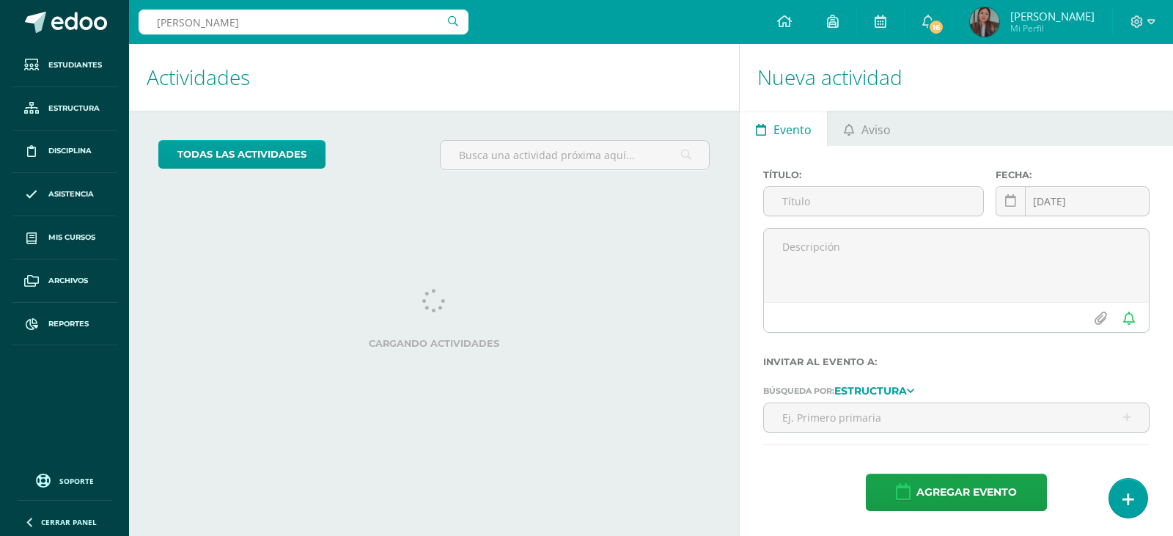
type input "Valentina cabrera"
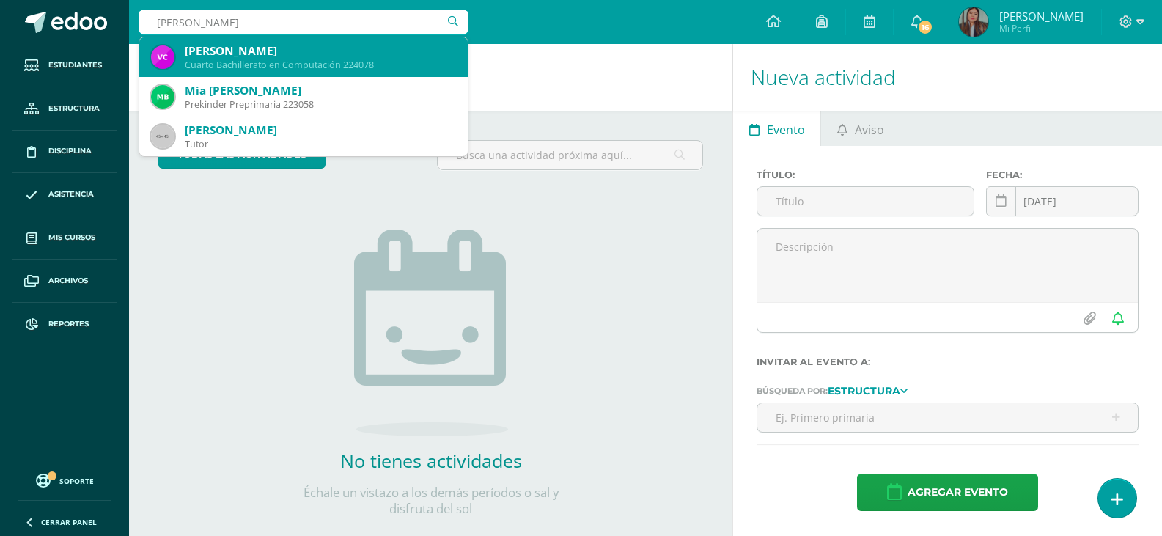
click at [335, 68] on div "Cuarto Bachillerato en Computación 224078" at bounding box center [320, 65] width 271 height 12
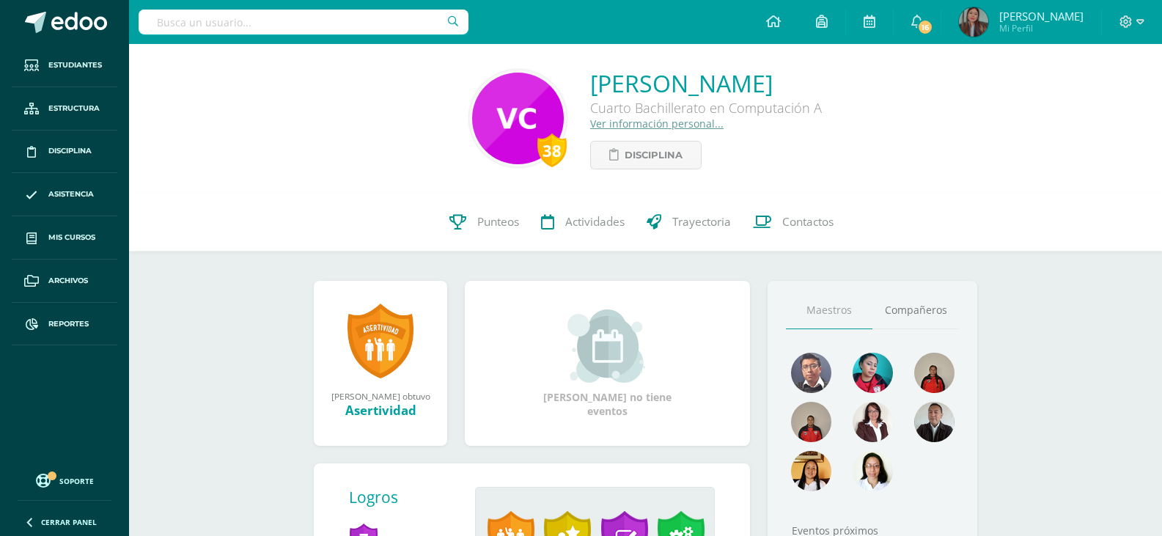
click at [787, 230] on link "Contactos" at bounding box center [793, 222] width 103 height 59
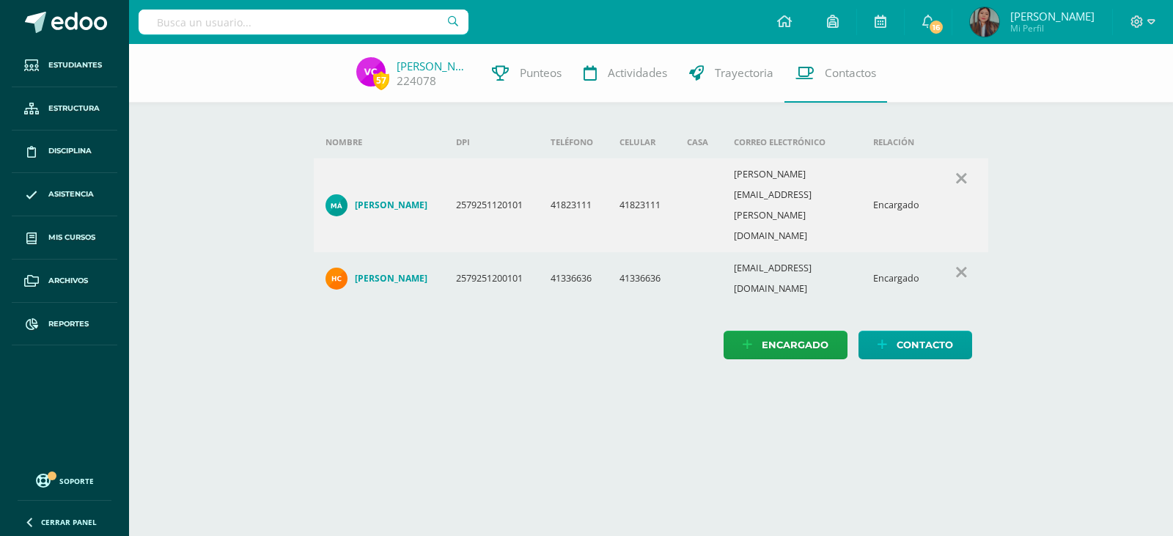
click at [389, 199] on h4 "[PERSON_NAME]" at bounding box center [391, 205] width 73 height 12
click at [430, 65] on link "Valentina Cabrera" at bounding box center [433, 66] width 73 height 15
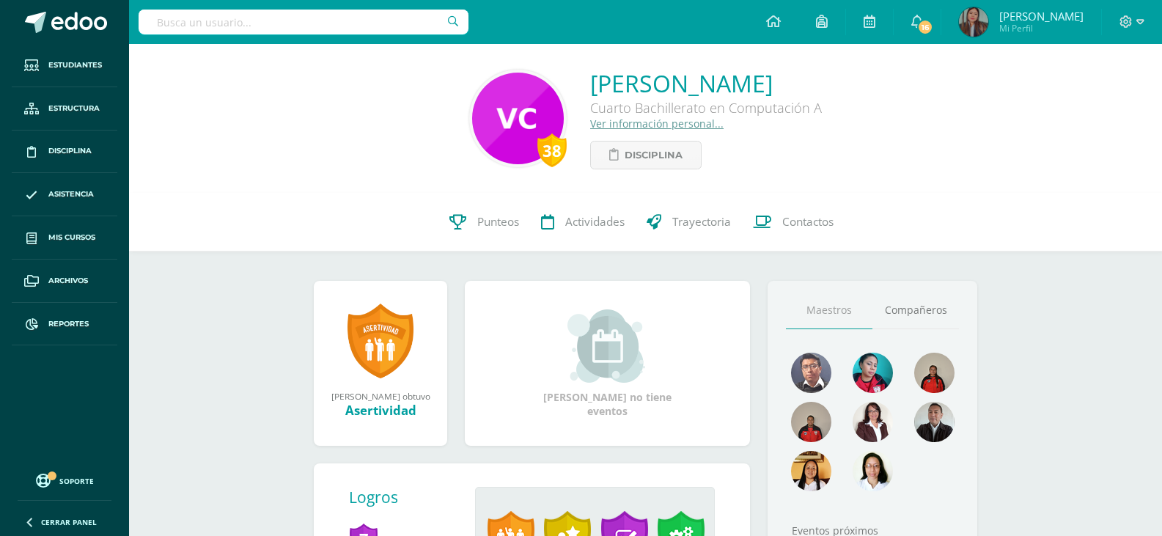
click at [620, 127] on link "Ver información personal..." at bounding box center [656, 124] width 133 height 14
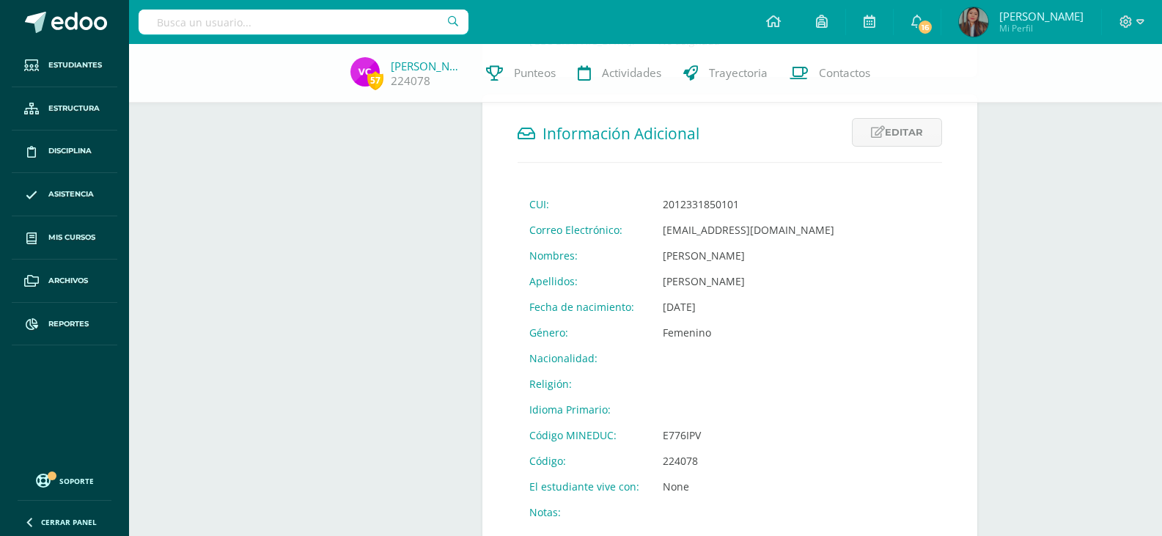
scroll to position [473, 0]
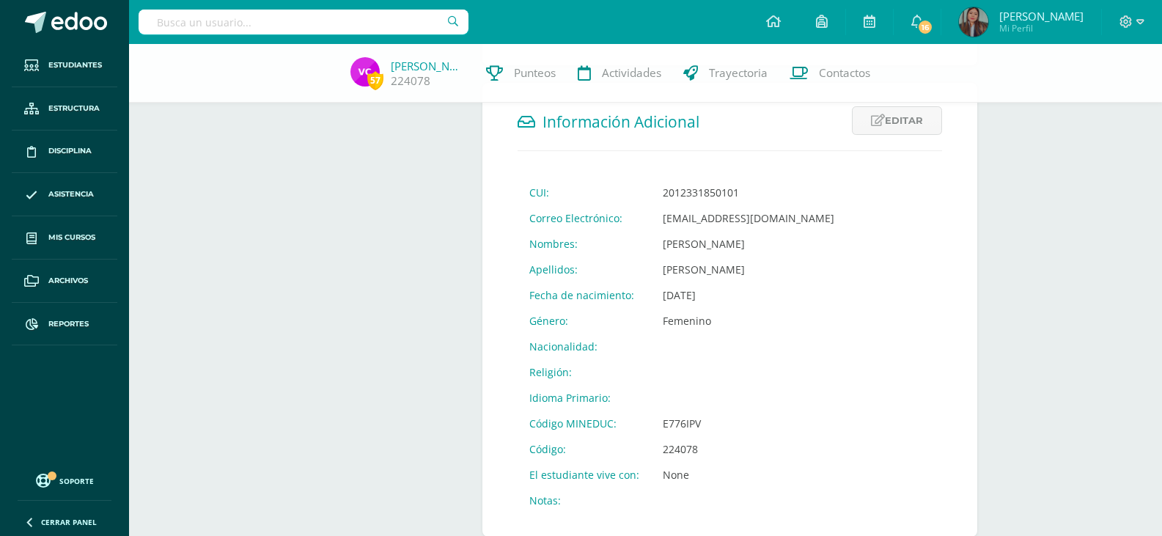
click at [823, 81] on span "Contactos" at bounding box center [844, 72] width 51 height 15
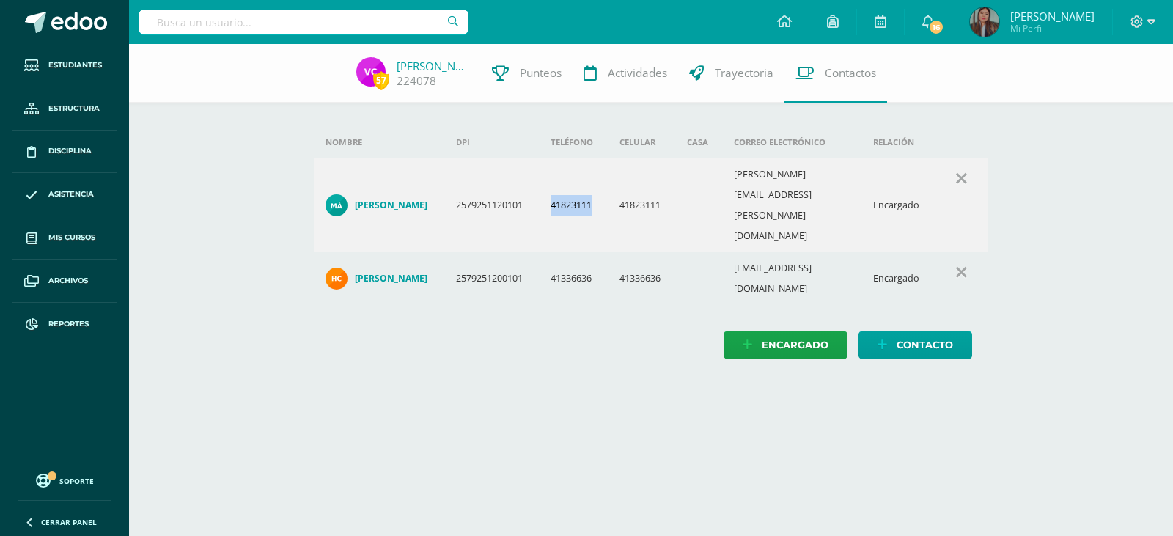
drag, startPoint x: 600, startPoint y: 179, endPoint x: 552, endPoint y: 182, distance: 48.5
click at [552, 182] on td "41823111" at bounding box center [573, 205] width 69 height 94
copy td "41823111"
click at [308, 28] on input "text" at bounding box center [304, 22] width 330 height 25
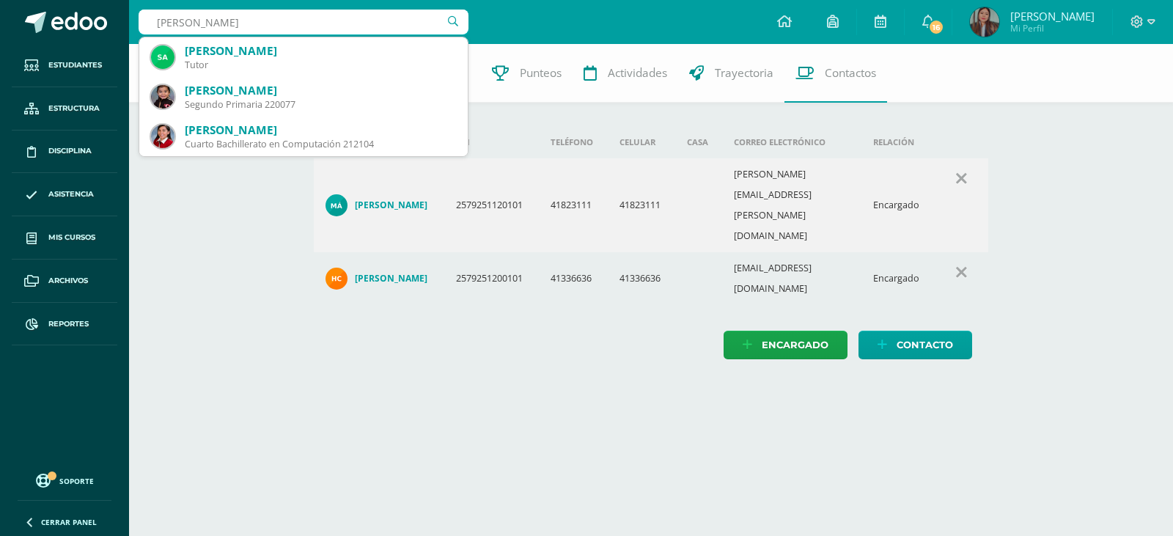
type input "alejandra lopez"
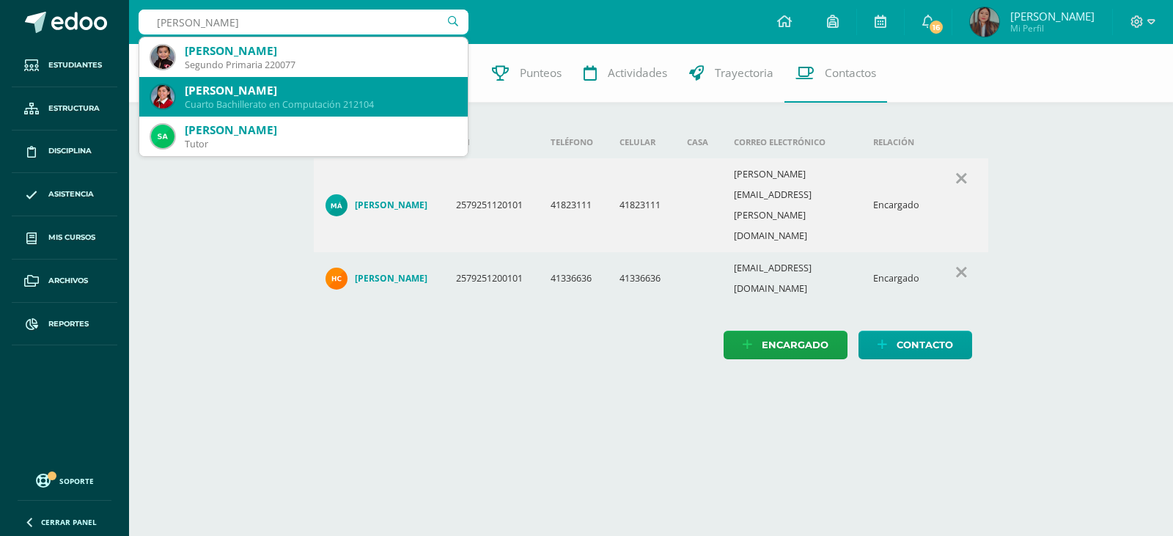
click at [360, 99] on div "Cuarto Bachillerato en Computación 212104" at bounding box center [320, 104] width 271 height 12
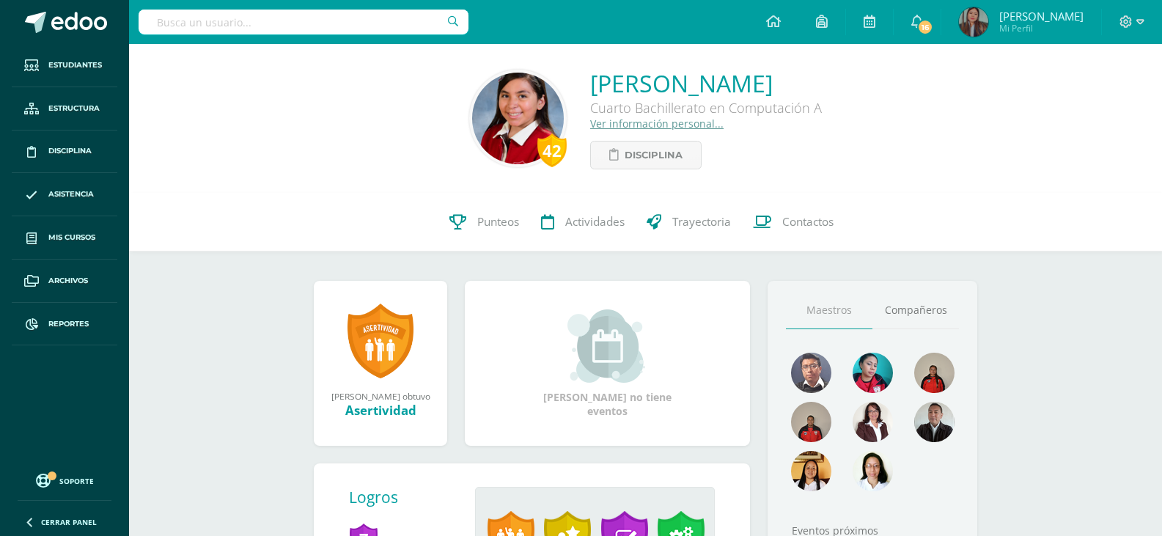
click at [643, 125] on link "Ver información personal..." at bounding box center [656, 124] width 133 height 14
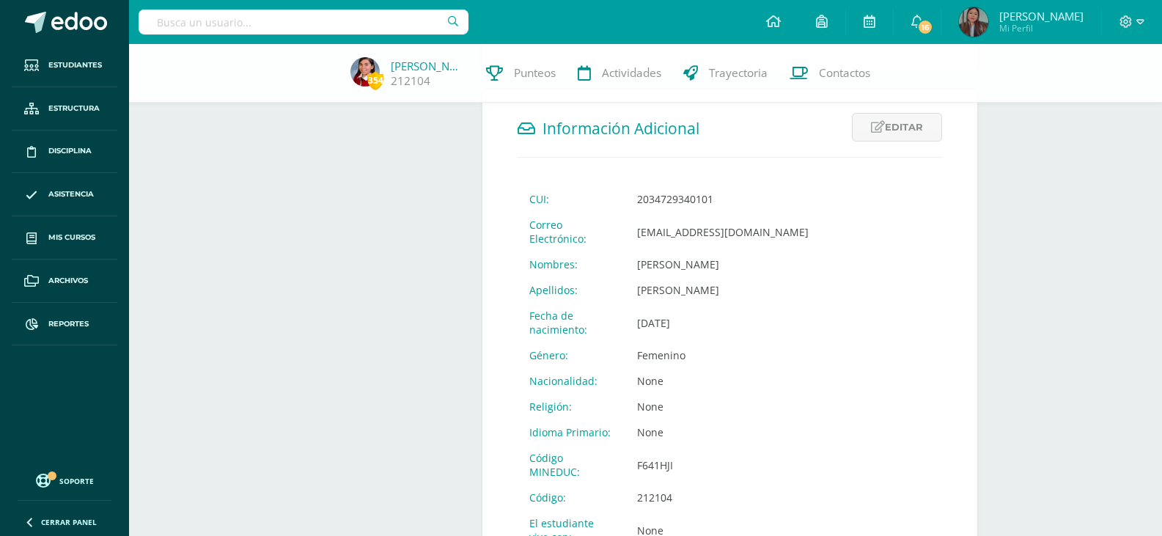
scroll to position [554, 0]
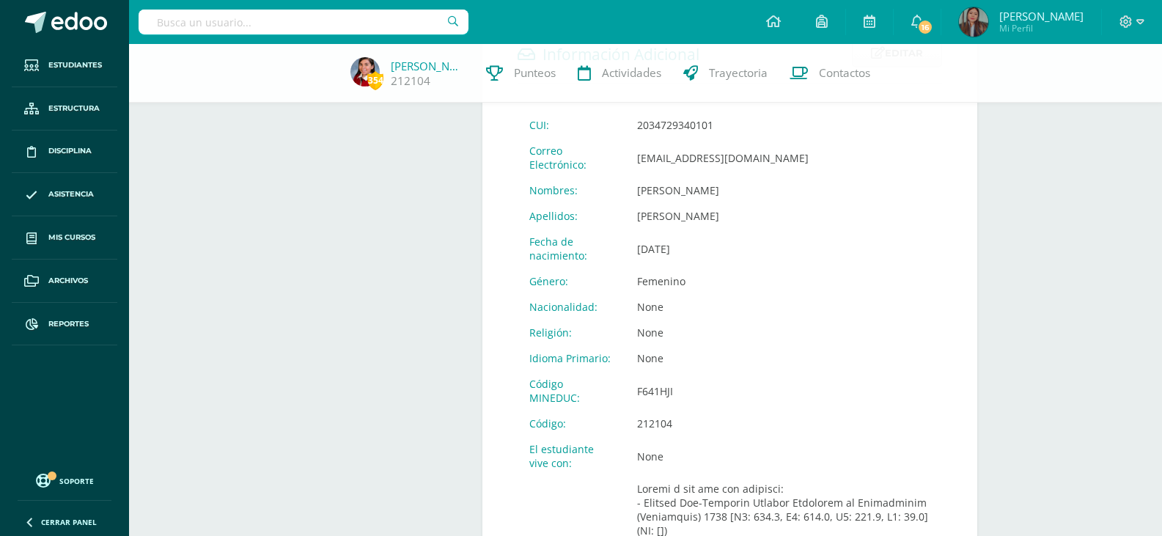
click at [828, 73] on span "Contactos" at bounding box center [844, 72] width 51 height 15
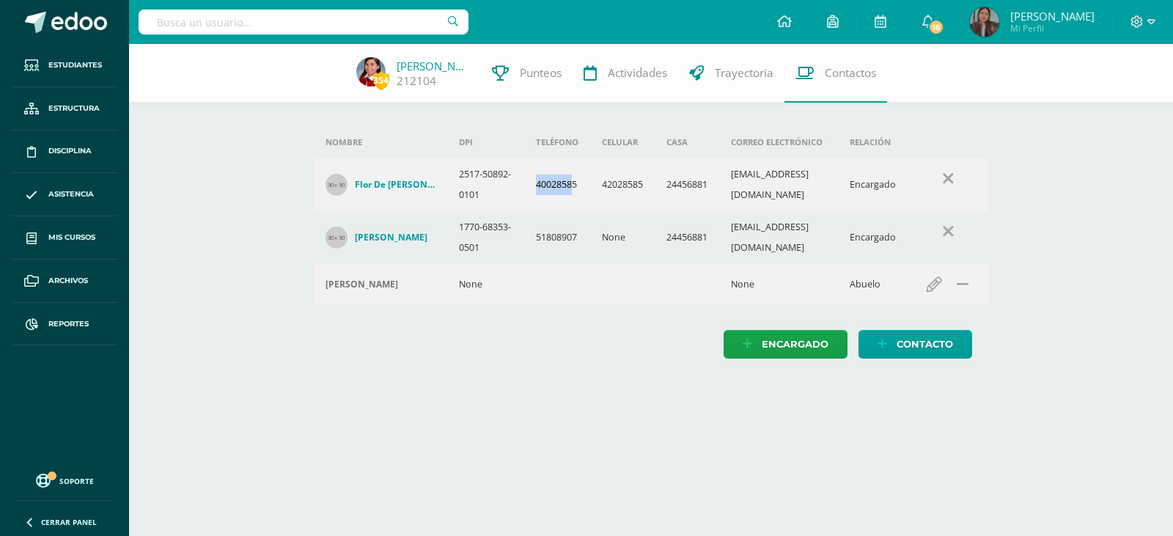
drag, startPoint x: 558, startPoint y: 196, endPoint x: 517, endPoint y: 197, distance: 41.1
click at [524, 197] on td "40028585" at bounding box center [557, 184] width 66 height 53
drag, startPoint x: 573, startPoint y: 196, endPoint x: 509, endPoint y: 197, distance: 63.8
click at [524, 197] on td "40028585" at bounding box center [557, 184] width 66 height 53
copy td "40028585"
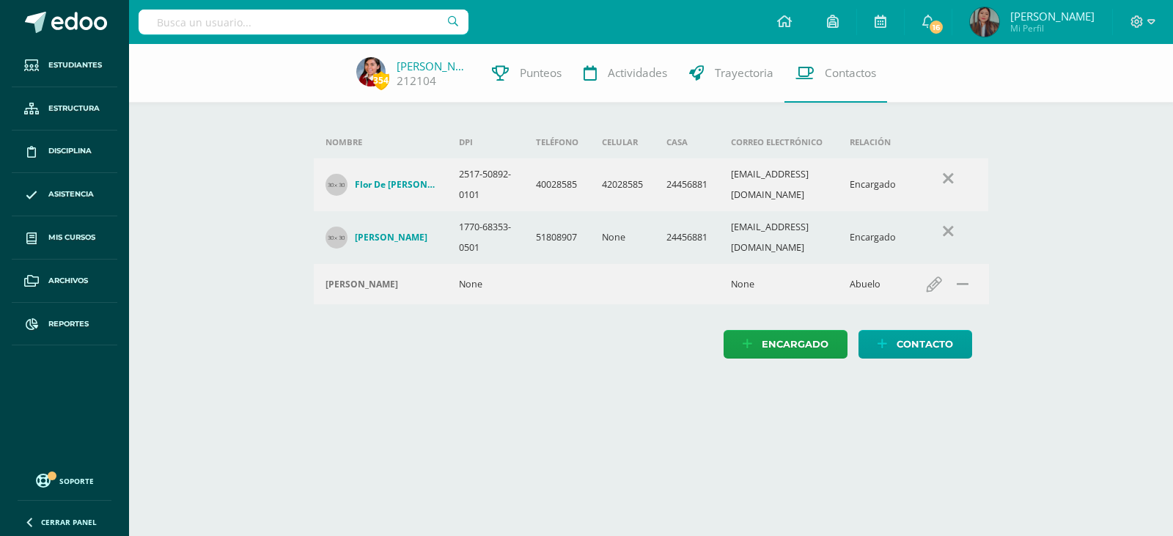
click at [356, 17] on input "text" at bounding box center [304, 22] width 330 height 25
type input "[PERSON_NAME]"
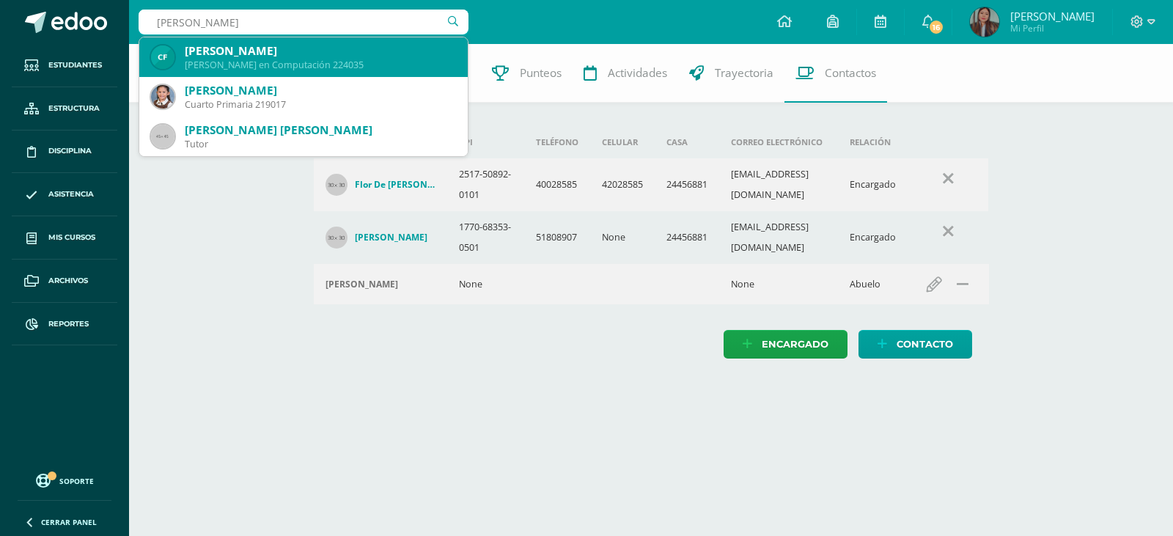
click at [334, 56] on div "[PERSON_NAME]" at bounding box center [320, 50] width 271 height 15
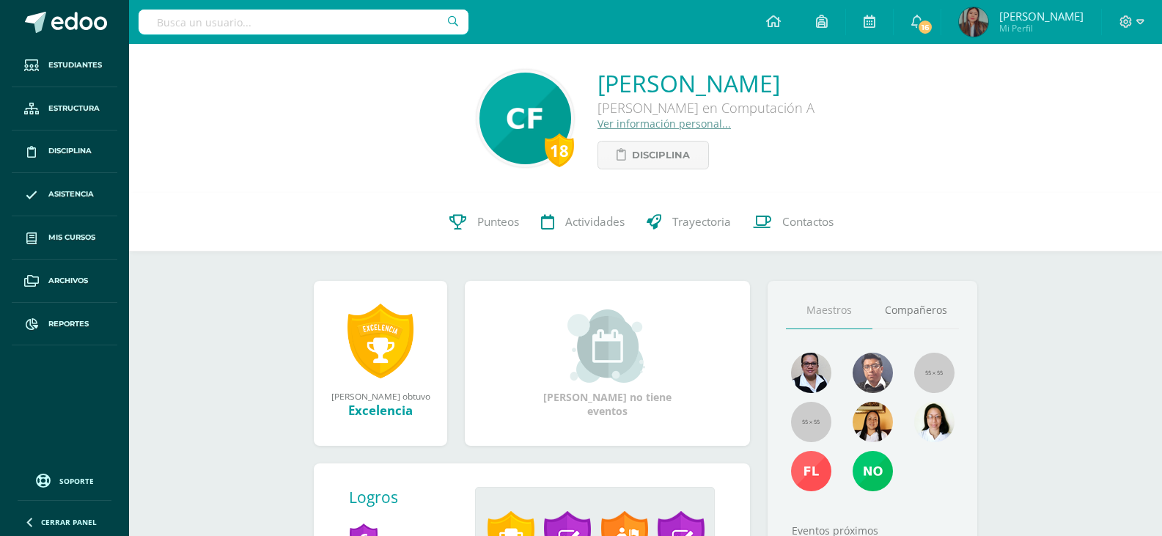
drag, startPoint x: 897, startPoint y: 87, endPoint x: 532, endPoint y: 83, distance: 365.2
click at [532, 83] on div "18 [PERSON_NAME] [PERSON_NAME] en Computación A Ver información personal... Dis…" at bounding box center [646, 118] width 1010 height 102
click at [900, 113] on div "18 [PERSON_NAME] [PERSON_NAME] en Computación A Ver información personal... Dis…" at bounding box center [646, 118] width 1010 height 102
drag, startPoint x: 889, startPoint y: 83, endPoint x: 526, endPoint y: 78, distance: 362.2
click at [526, 78] on div "18 [PERSON_NAME] [PERSON_NAME] en Computación A Ver información personal... Dis…" at bounding box center [646, 118] width 1010 height 102
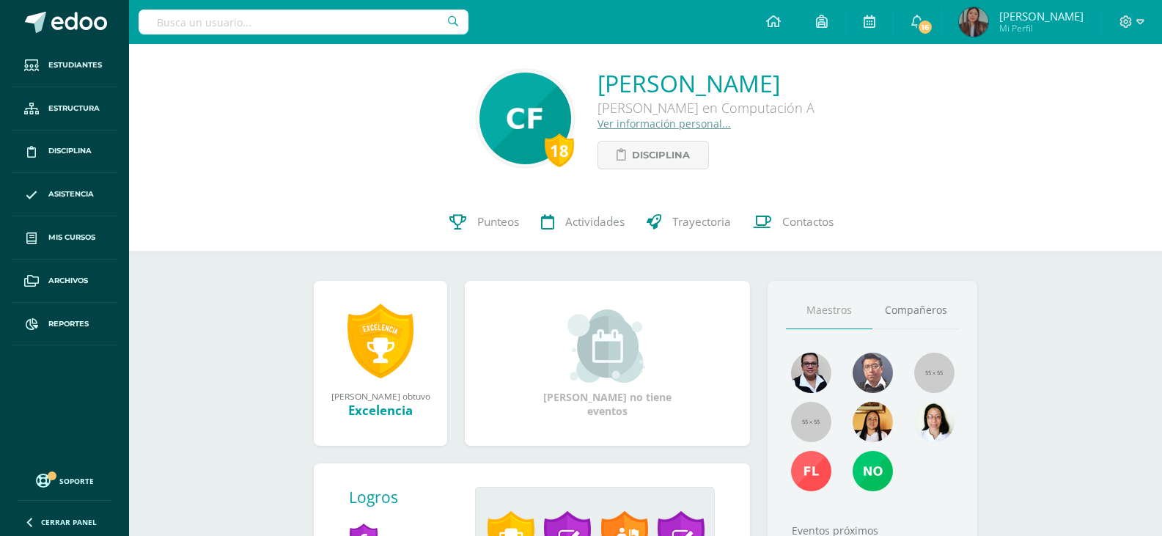
click at [598, 124] on link "Ver información personal..." at bounding box center [664, 124] width 133 height 14
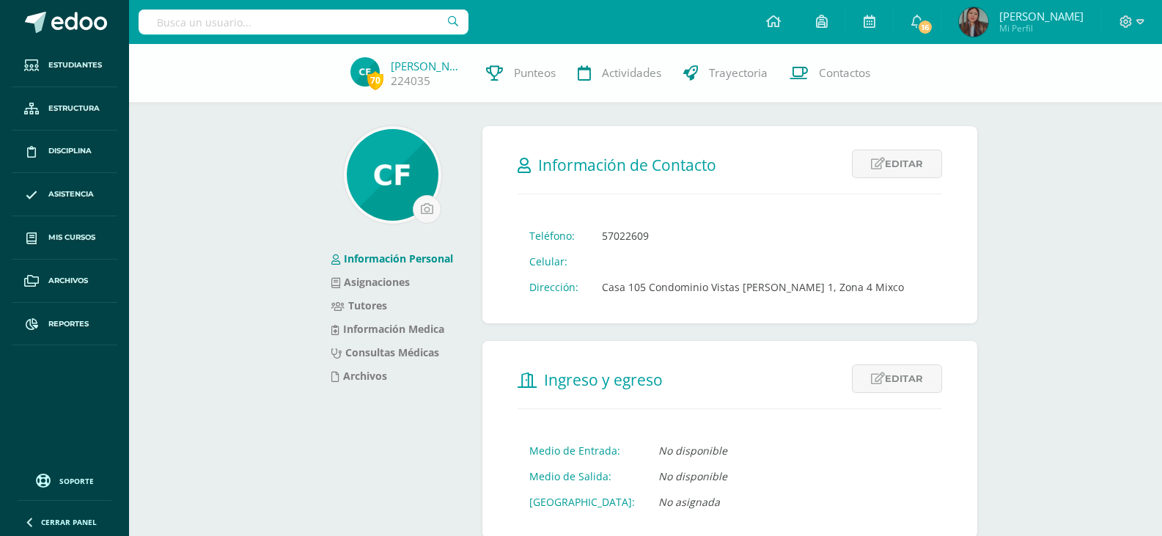
drag, startPoint x: 682, startPoint y: 210, endPoint x: 679, endPoint y: 217, distance: 7.9
click at [679, 217] on form "Información de Contacto Editar Cancelar Guardar Teléfono: 57022609 Celular: Dir…" at bounding box center [729, 224] width 495 height 197
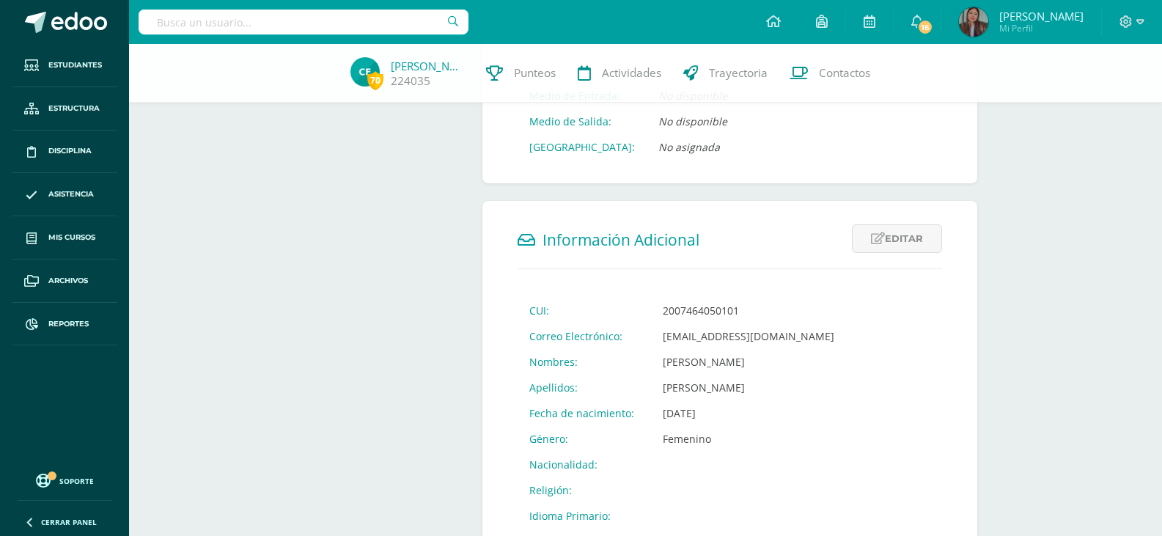
scroll to position [426, 0]
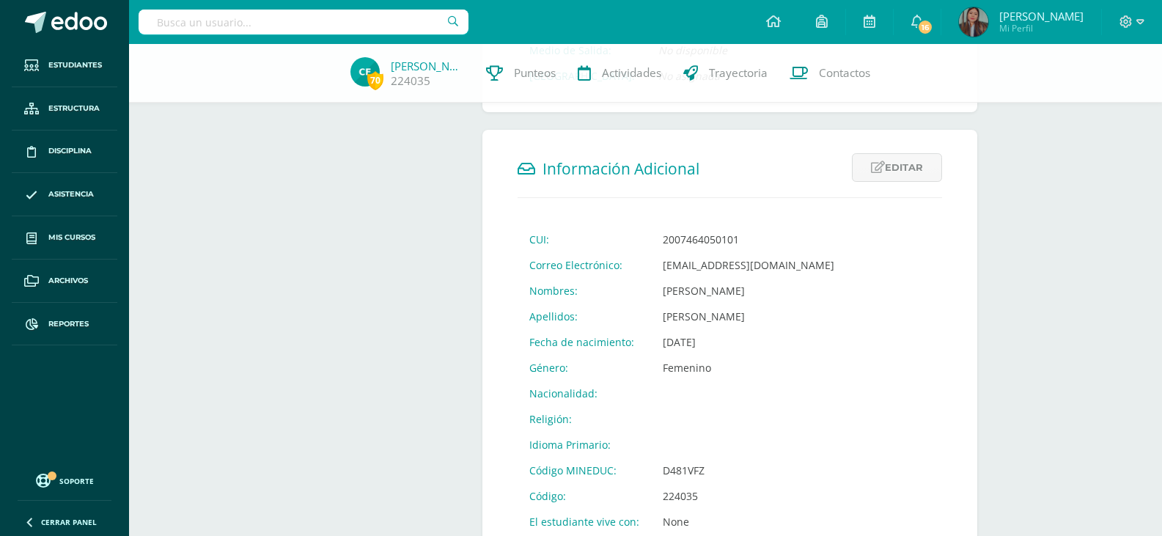
click at [832, 73] on span "Contactos" at bounding box center [844, 72] width 51 height 15
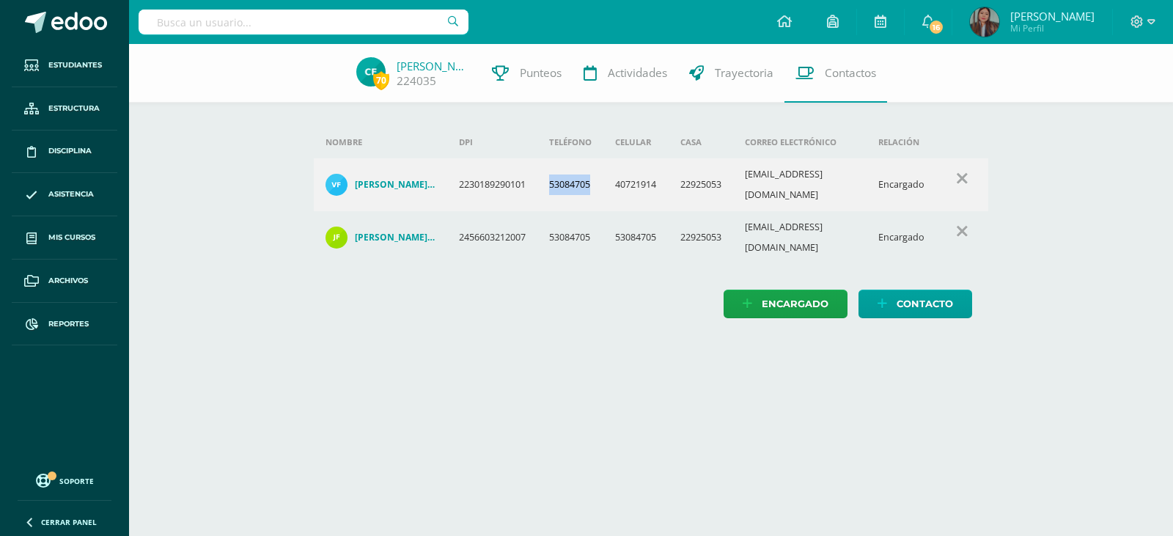
drag, startPoint x: 600, startPoint y: 180, endPoint x: 534, endPoint y: 179, distance: 66.0
click at [534, 179] on tr "Verónica Fernández Hernández de Felipe 2230189290101 53084705 40721914 22925053…" at bounding box center [651, 184] width 675 height 53
click at [644, 316] on div "Nombre DPI Teléfono Celular Casa Correo electrónico Relación Verónica Fernández…" at bounding box center [651, 196] width 722 height 304
drag, startPoint x: 674, startPoint y: 172, endPoint x: 614, endPoint y: 171, distance: 60.1
click at [614, 171] on td "40721914" at bounding box center [635, 184] width 65 height 53
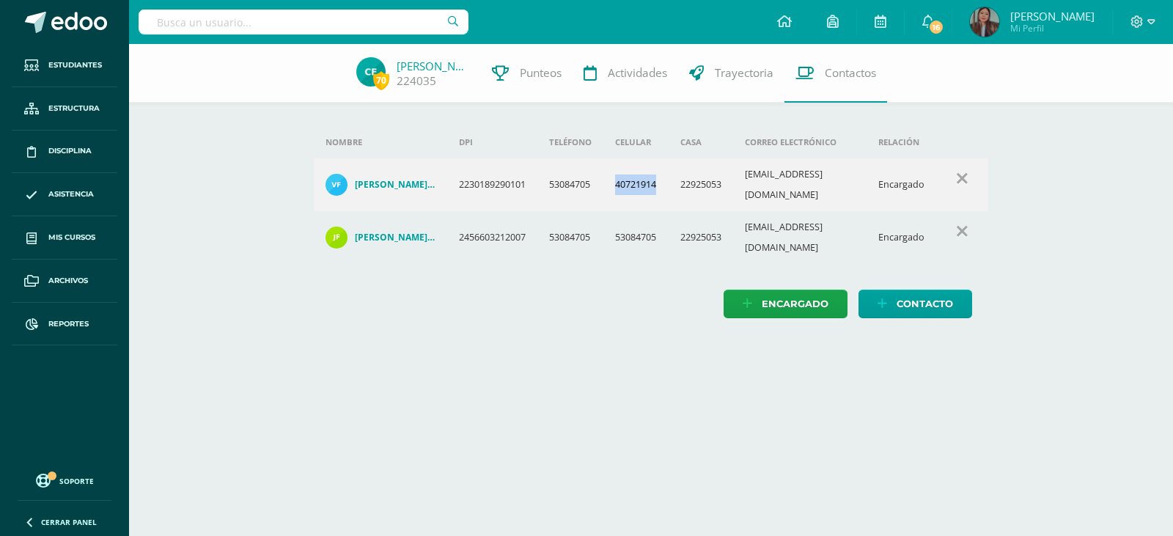
copy td "40721914"
click at [388, 29] on input "text" at bounding box center [304, 22] width 330 height 25
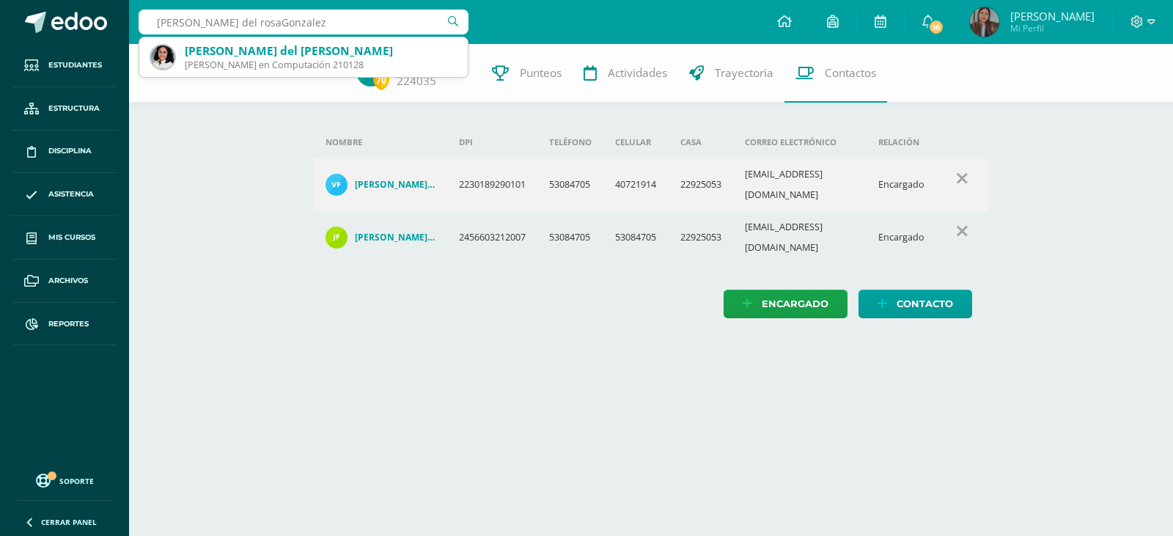
type input "Ana Maisa del rosarGonzalez"
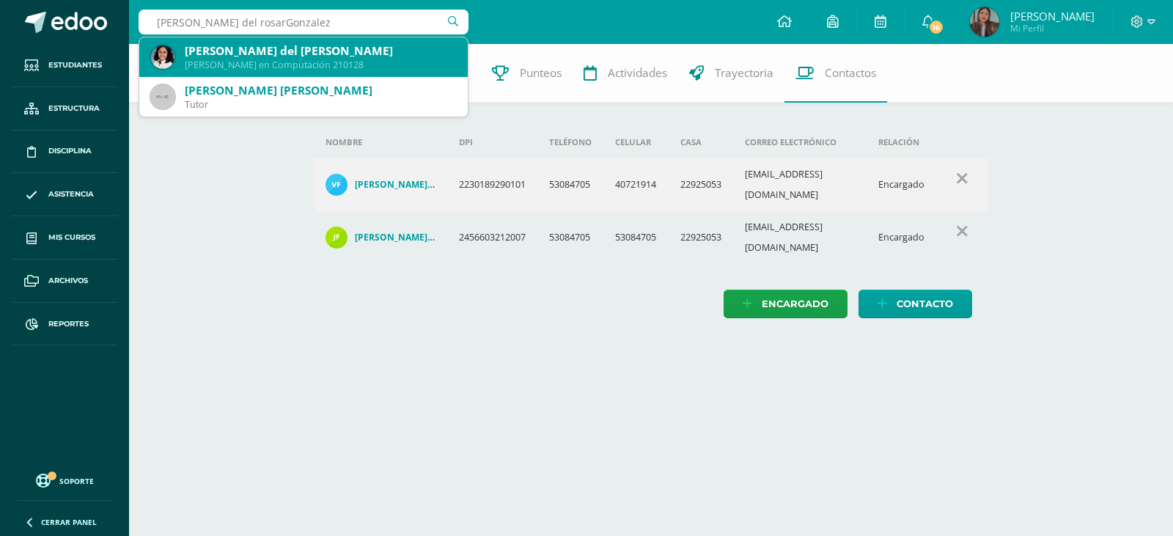
click at [362, 67] on div "Quinto Bachillerato en Computación 210128" at bounding box center [320, 65] width 271 height 12
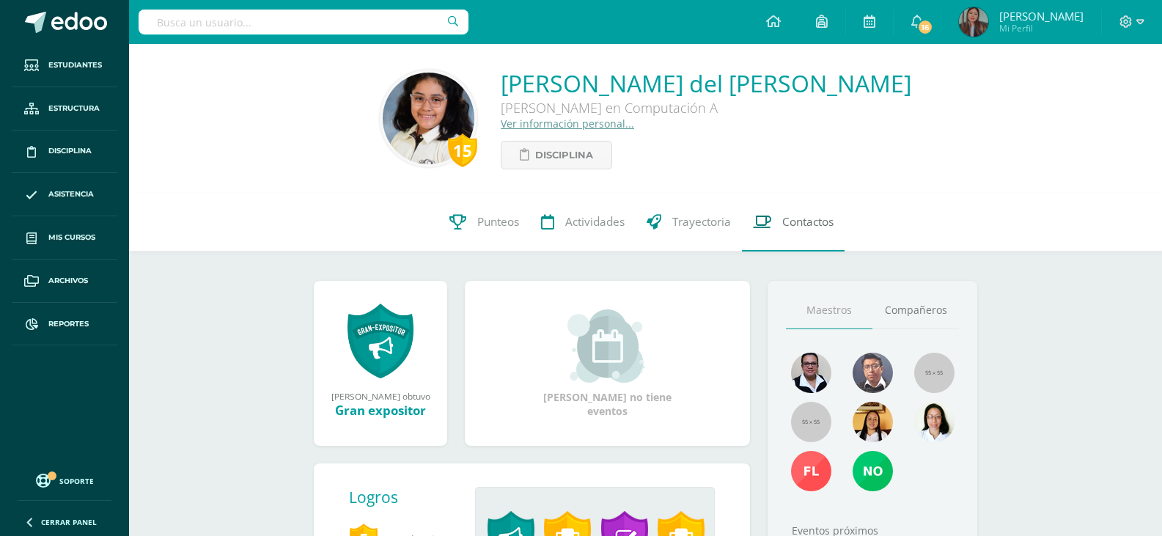
drag, startPoint x: 798, startPoint y: 229, endPoint x: 786, endPoint y: 224, distance: 13.1
click at [786, 224] on span "Contactos" at bounding box center [807, 221] width 51 height 15
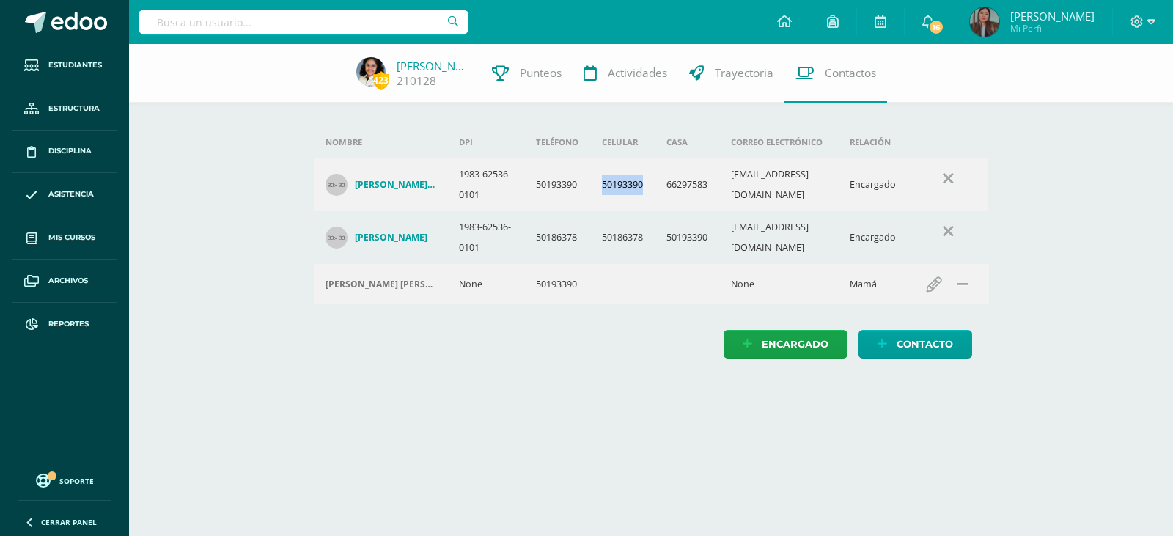
drag, startPoint x: 630, startPoint y: 193, endPoint x: 575, endPoint y: 198, distance: 55.2
click at [590, 198] on td "50193390" at bounding box center [622, 184] width 65 height 53
copy td "50193390"
click at [422, 77] on link "210128" at bounding box center [417, 80] width 40 height 15
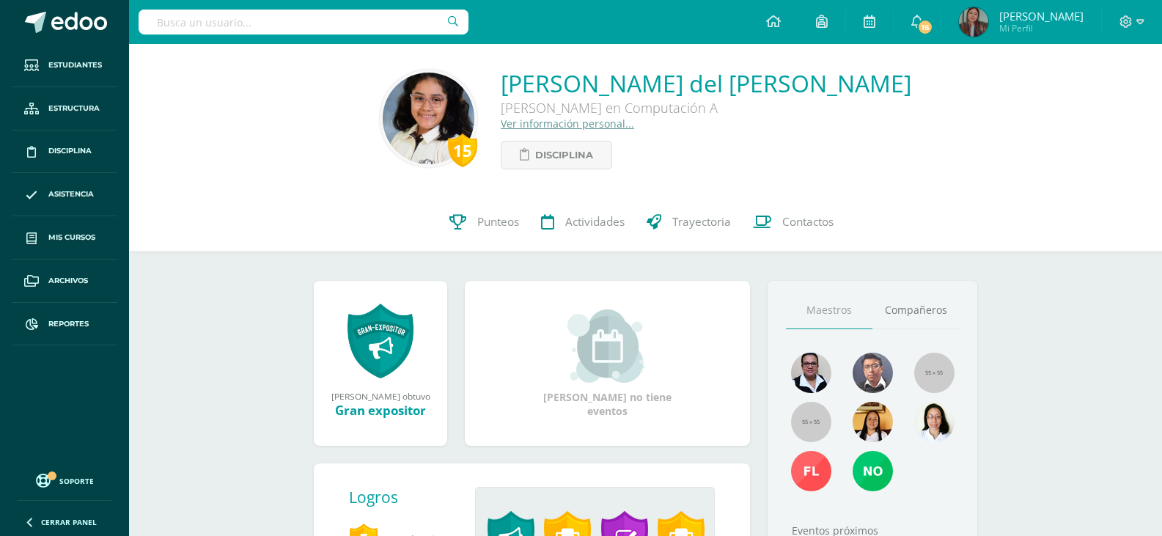
click at [603, 127] on link "Ver información personal..." at bounding box center [567, 124] width 133 height 14
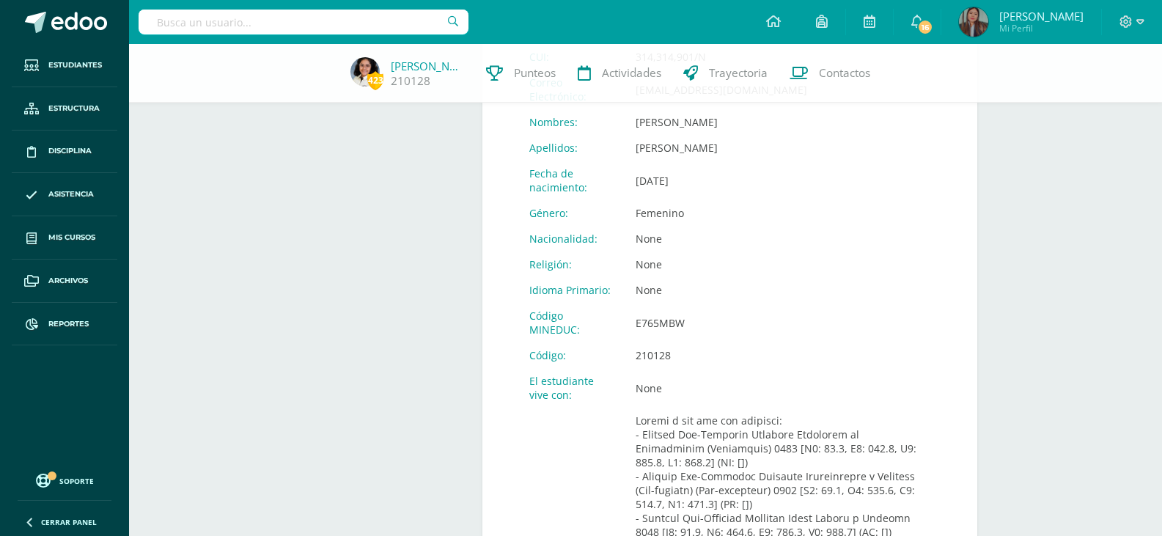
scroll to position [644, 0]
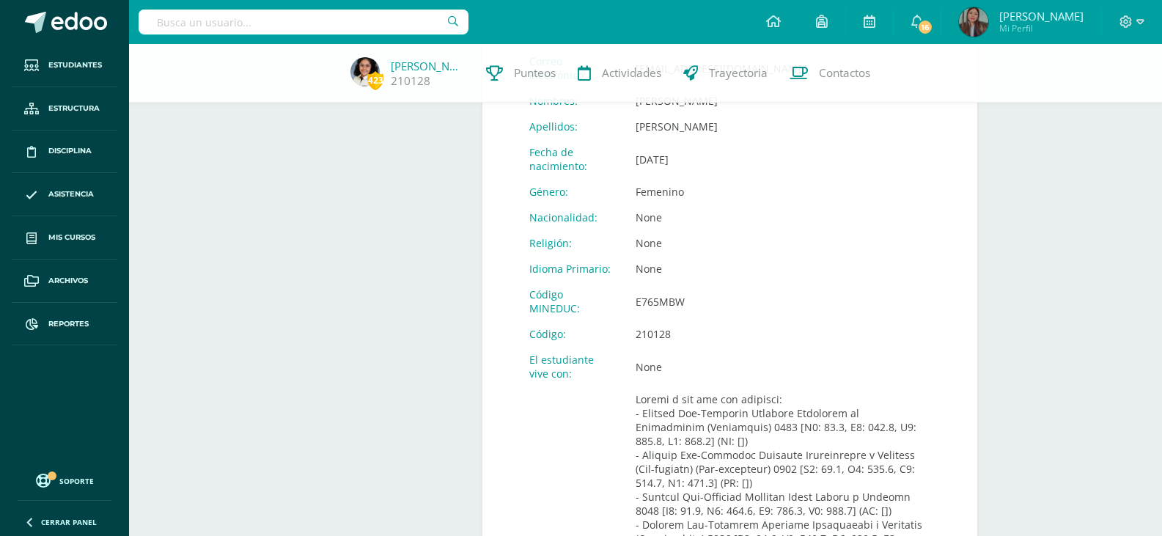
click at [362, 32] on input "text" at bounding box center [304, 22] width 330 height 25
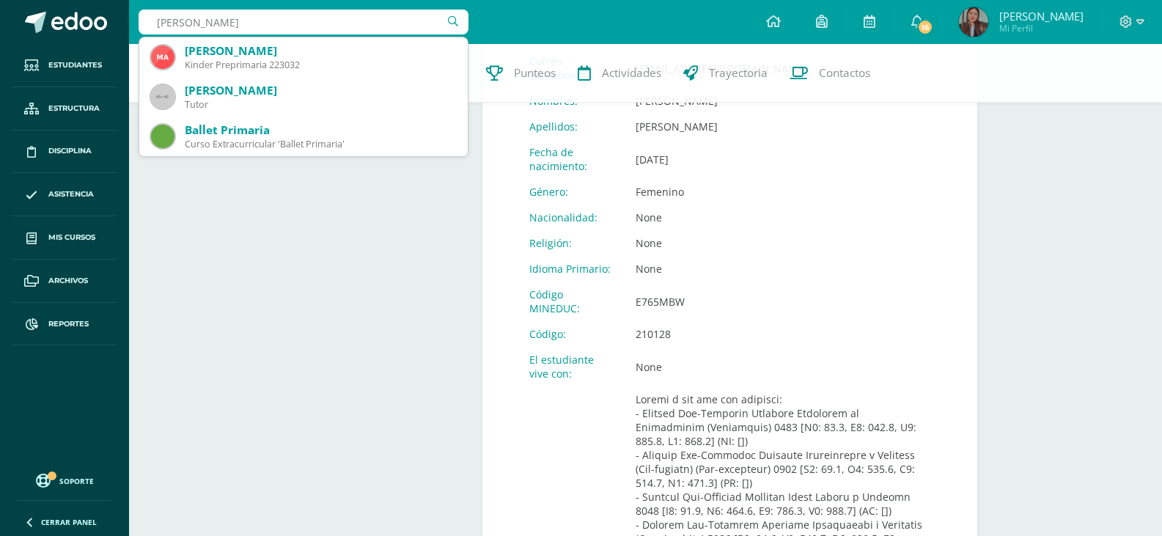
type input "[PERSON_NAME]"
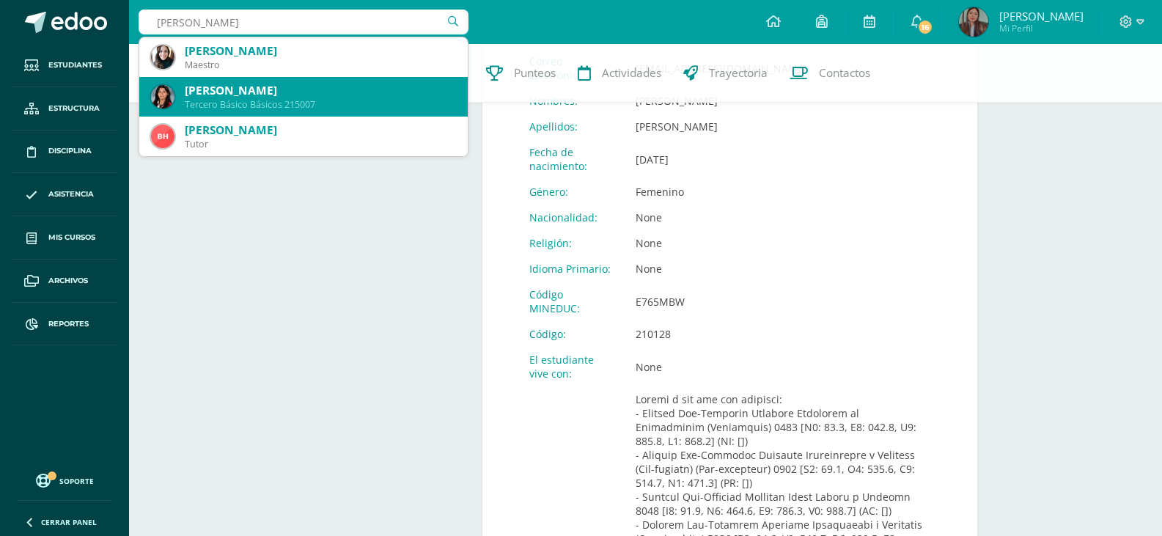
click at [345, 110] on div "Tercero Básico Básicos 215007" at bounding box center [320, 104] width 271 height 12
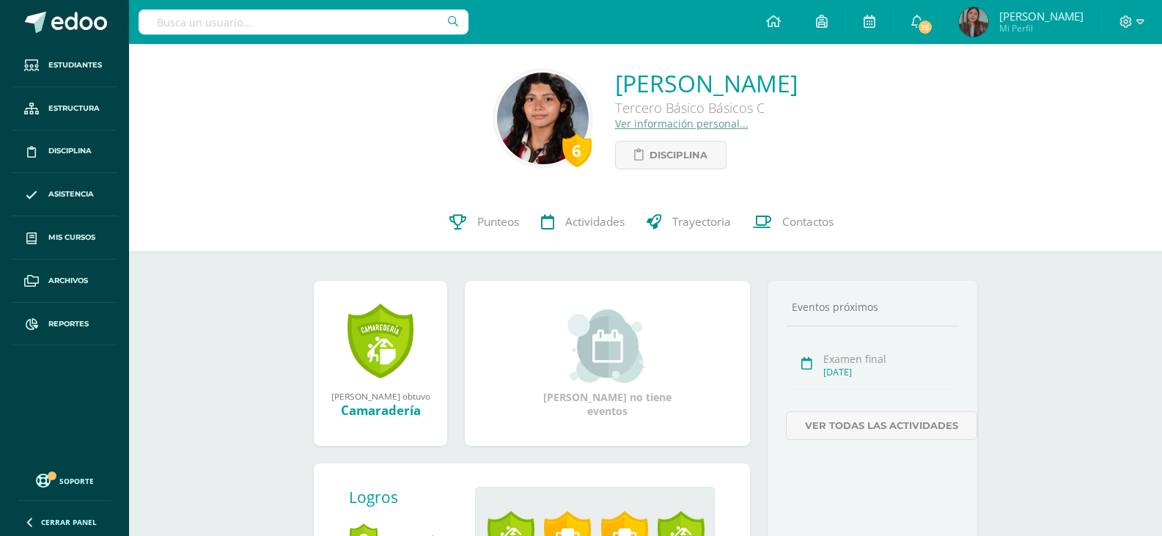
click at [660, 127] on link "Ver información personal..." at bounding box center [681, 124] width 133 height 14
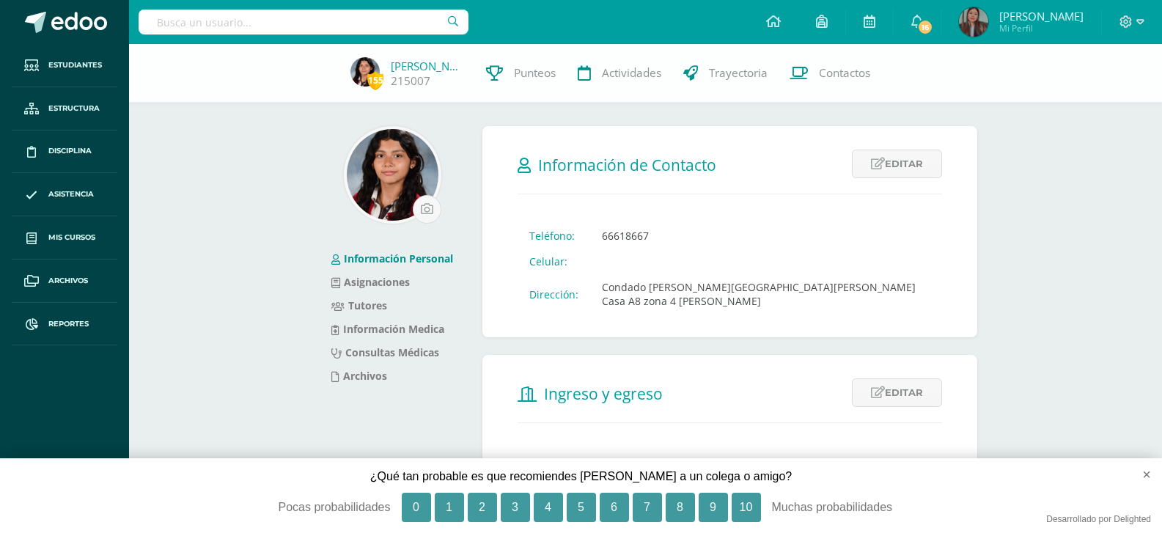
scroll to position [598, 0]
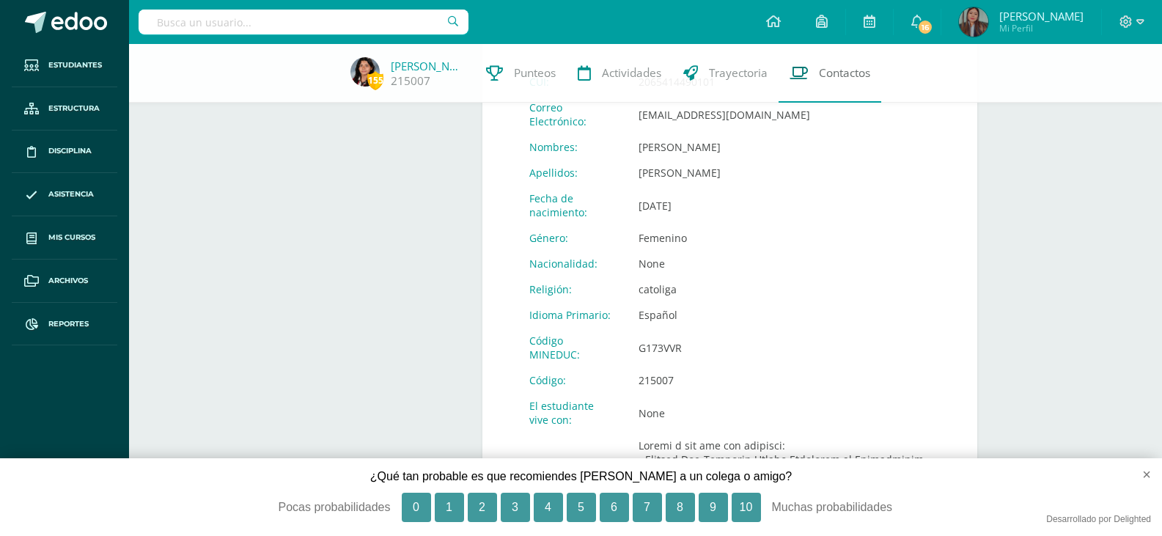
click at [850, 70] on span "Contactos" at bounding box center [844, 72] width 51 height 15
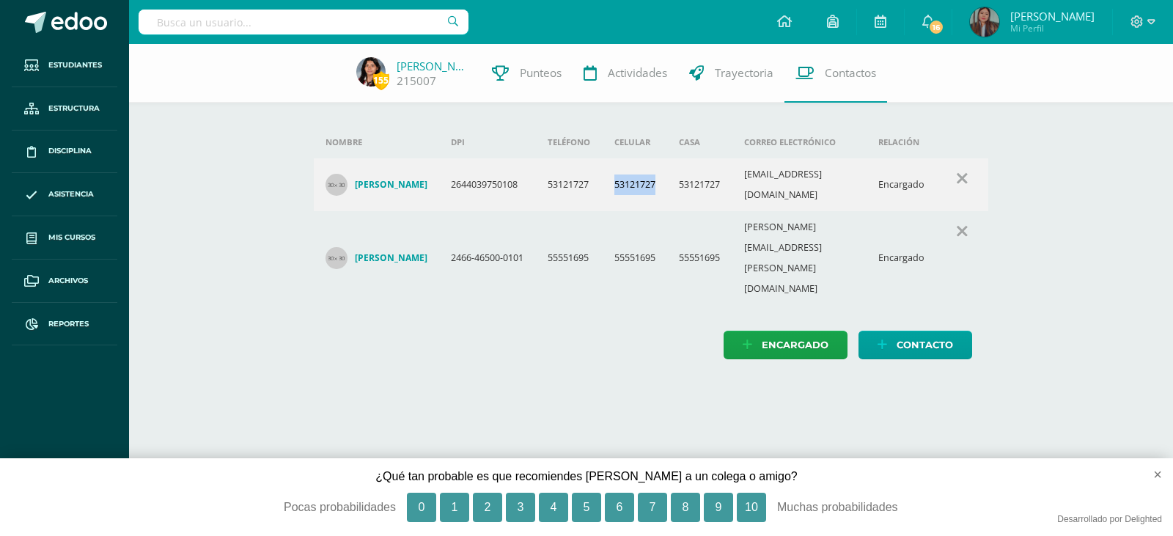
drag, startPoint x: 664, startPoint y: 179, endPoint x: 617, endPoint y: 185, distance: 46.6
click at [617, 185] on td "53121727" at bounding box center [635, 184] width 65 height 53
copy td "53121727"
click at [360, 18] on input "text" at bounding box center [304, 22] width 330 height 25
click at [1161, 474] on button "×" at bounding box center [1151, 474] width 43 height 32
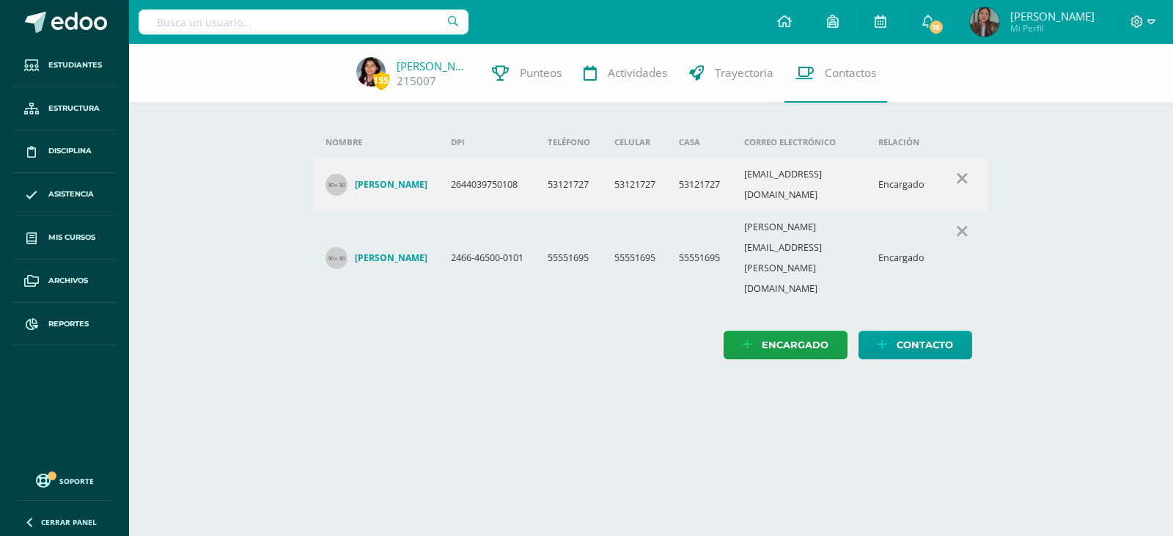
click at [384, 34] on div at bounding box center [304, 22] width 330 height 44
click at [383, 29] on input "text" at bounding box center [304, 22] width 330 height 25
type input "[PERSON_NAME]"
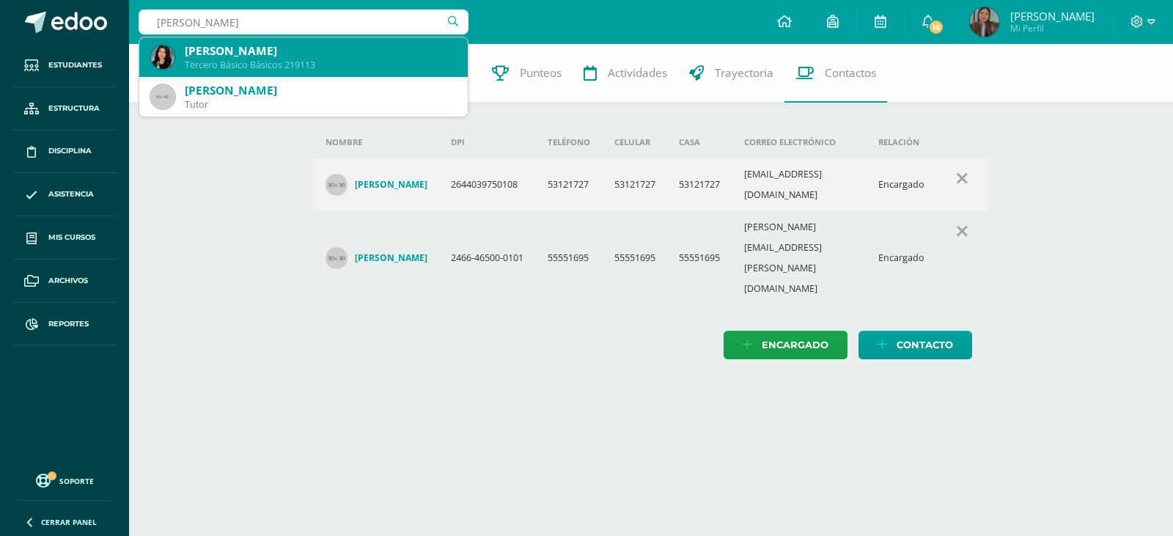
click at [377, 51] on div "Paula Isabel Roca Gálvez" at bounding box center [320, 50] width 271 height 15
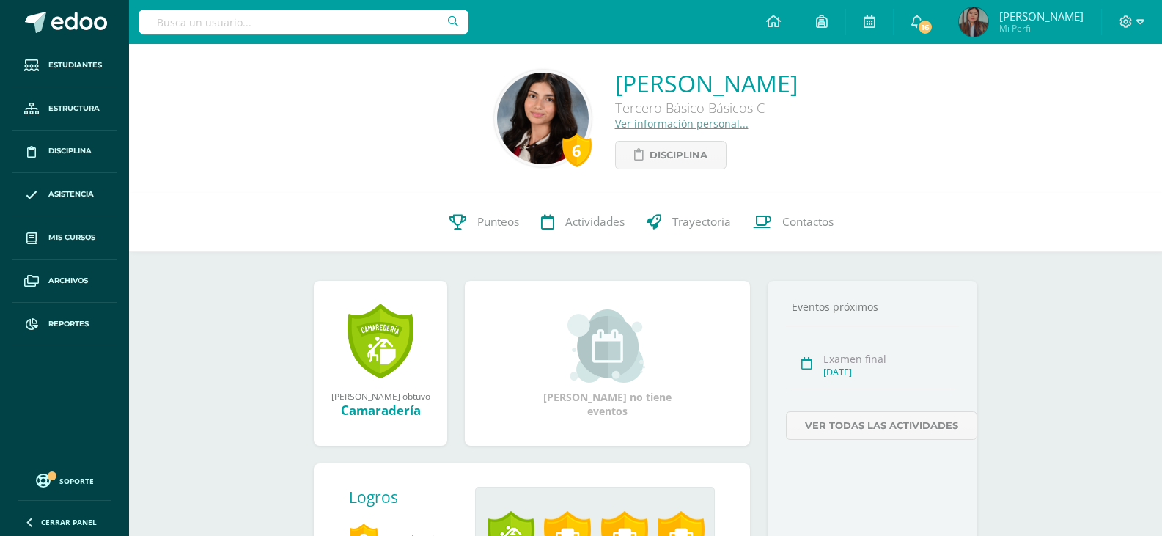
click at [661, 126] on link "Ver información personal..." at bounding box center [681, 124] width 133 height 14
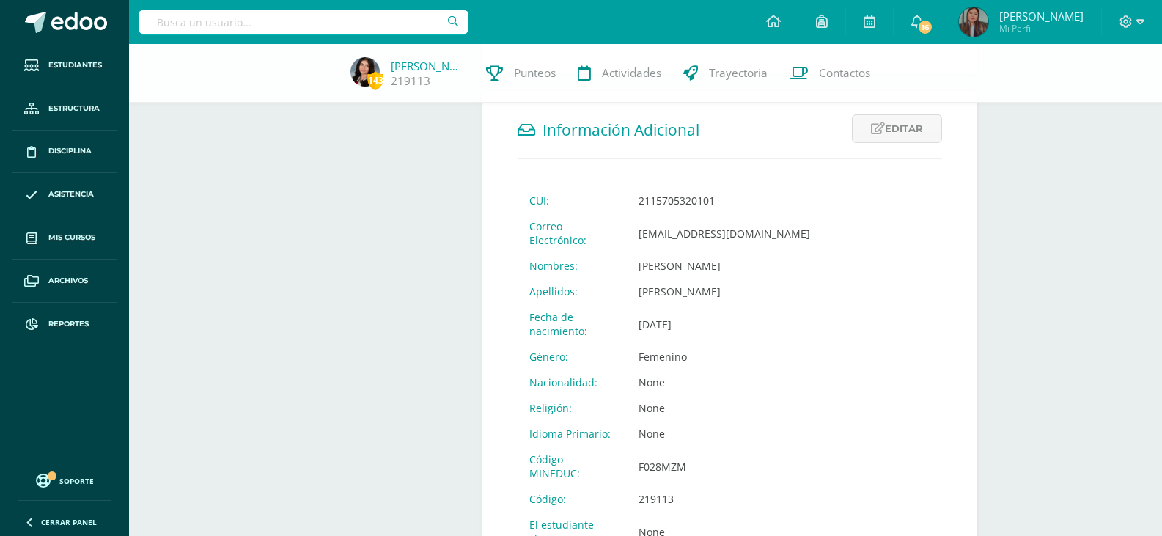
scroll to position [491, 0]
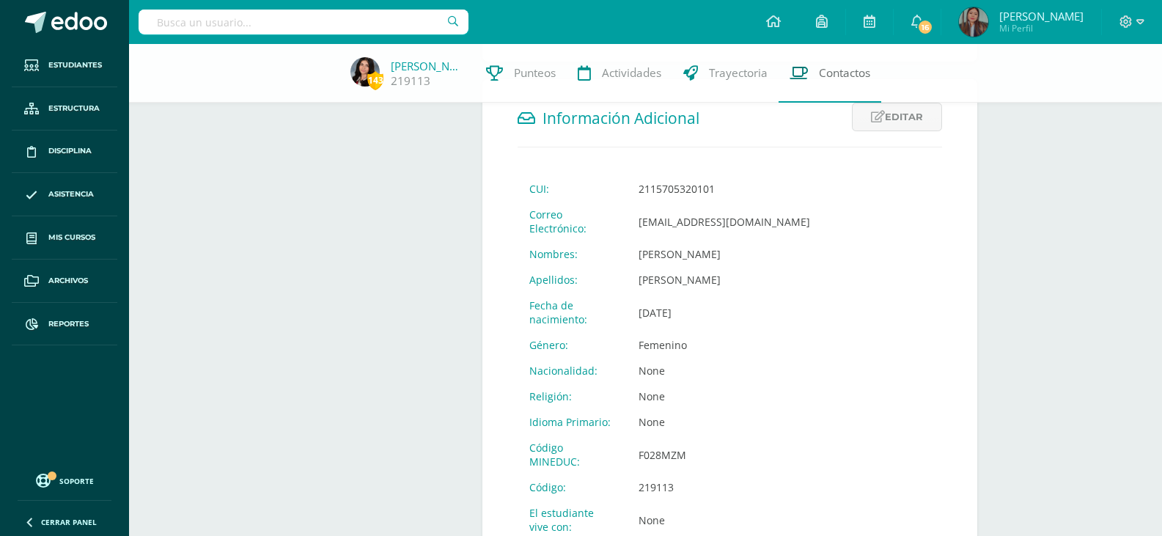
click at [819, 76] on span "Contactos" at bounding box center [844, 72] width 51 height 15
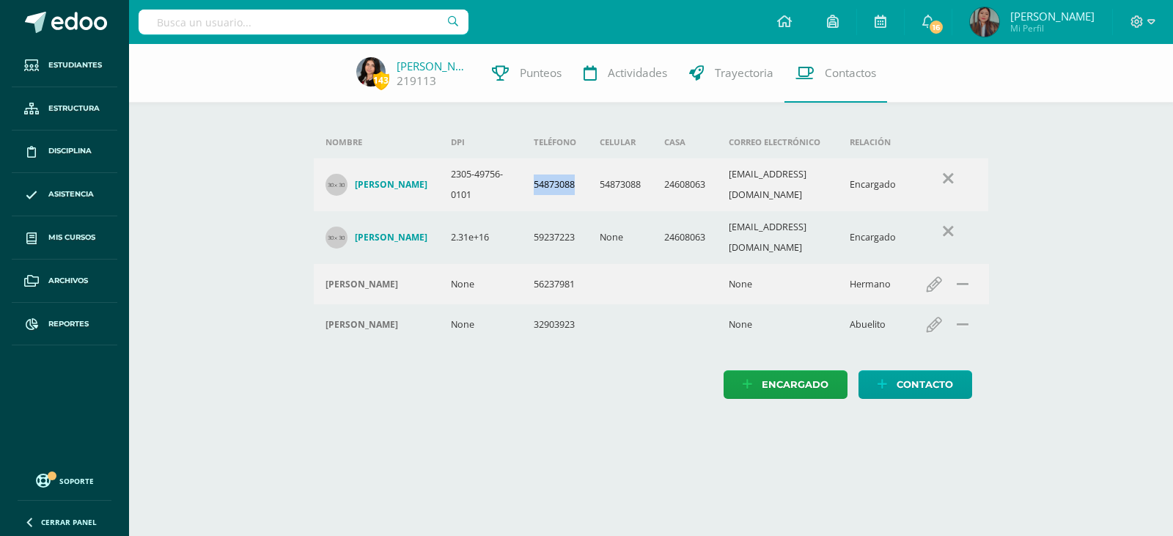
drag, startPoint x: 565, startPoint y: 196, endPoint x: 518, endPoint y: 199, distance: 47.0
click at [522, 199] on td "54873088" at bounding box center [555, 184] width 66 height 53
copy td "54873088"
